Goal: Information Seeking & Learning: Check status

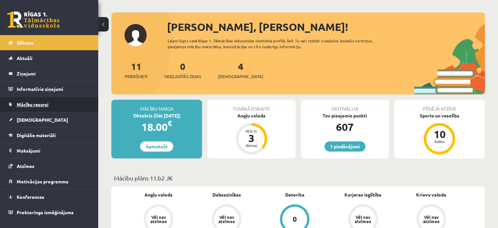
scroll to position [26, 0]
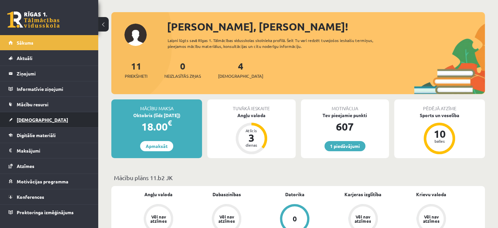
click at [28, 124] on link "[DEMOGRAPHIC_DATA]" at bounding box center [50, 119] width 82 height 15
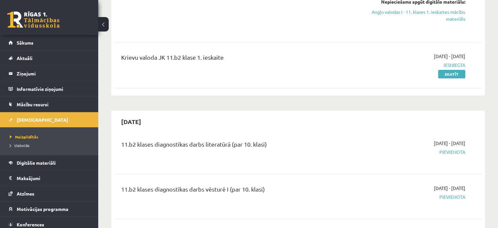
scroll to position [195, 0]
click at [452, 72] on link "Skatīt" at bounding box center [451, 73] width 27 height 9
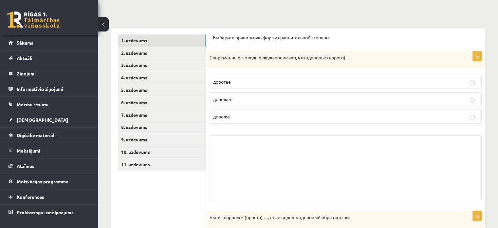
scroll to position [70, 0]
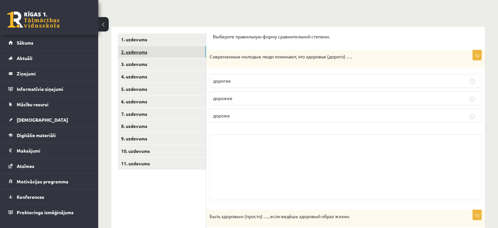
click at [153, 49] on link "2. uzdevums" at bounding box center [162, 52] width 88 height 12
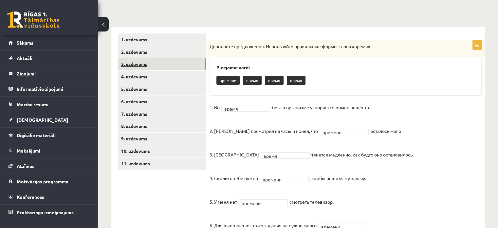
click at [152, 64] on link "3. uzdevums" at bounding box center [162, 64] width 88 height 12
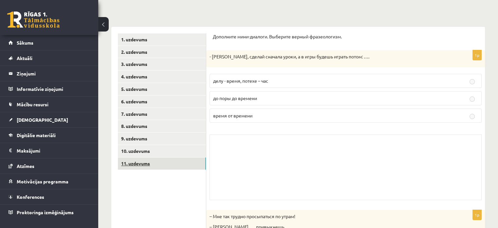
click at [152, 163] on link "11. uzdevums" at bounding box center [162, 163] width 88 height 12
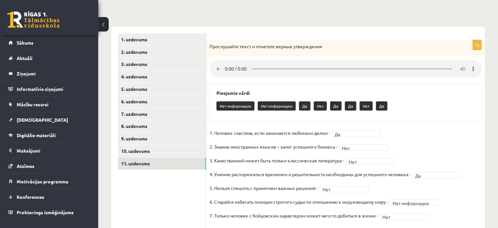
scroll to position [165, 0]
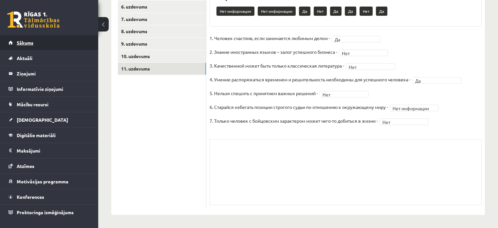
click at [53, 40] on link "Sākums" at bounding box center [50, 42] width 82 height 15
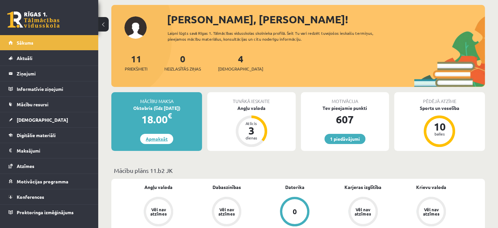
scroll to position [21, 0]
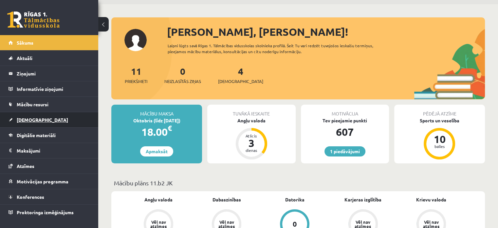
click at [27, 117] on span "[DEMOGRAPHIC_DATA]" at bounding box center [42, 120] width 51 height 6
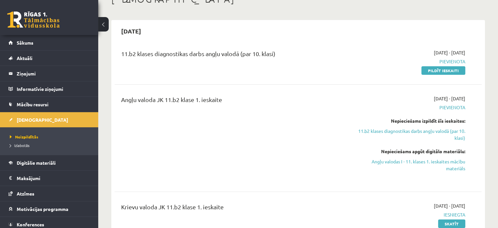
scroll to position [45, 0]
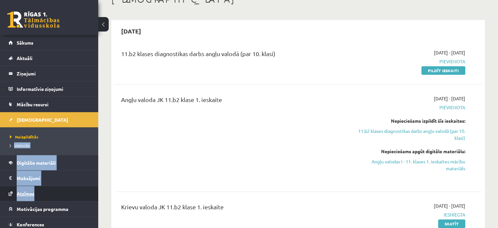
drag, startPoint x: 12, startPoint y: 153, endPoint x: 34, endPoint y: 190, distance: 43.5
click at [34, 190] on ul "Sākums Aktuāli Kā mācīties eSKOLĀ Kontakti Normatīvie akti Online konsultācijas…" at bounding box center [49, 141] width 98 height 212
click at [34, 190] on span "Atzīmes" at bounding box center [26, 193] width 18 height 6
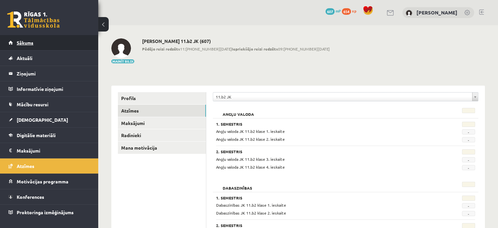
click at [18, 41] on span "Sākums" at bounding box center [25, 43] width 17 height 6
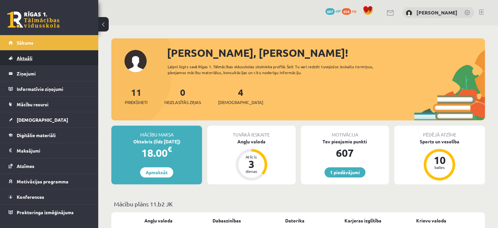
click at [45, 63] on link "Aktuāli" at bounding box center [50, 57] width 82 height 15
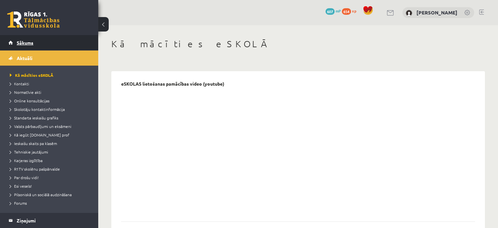
click at [35, 42] on link "Sākums" at bounding box center [50, 42] width 82 height 15
